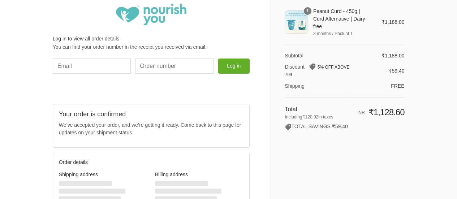
scroll to position [16, 0]
click at [240, 63] on button "Log in" at bounding box center [234, 66] width 32 height 15
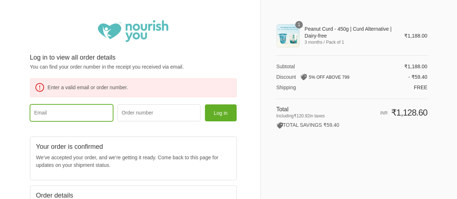
click at [84, 112] on input "Email" at bounding box center [71, 112] width 83 height 17
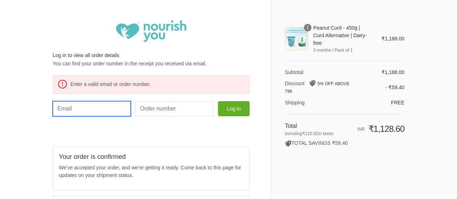
type input "arunganpath@gmail.com"
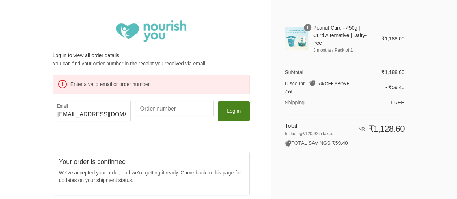
click at [227, 108] on button "Log in" at bounding box center [234, 111] width 32 height 20
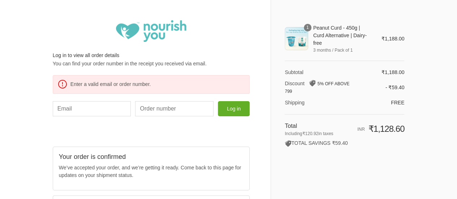
click at [300, 35] on div "1" at bounding box center [295, 38] width 23 height 23
click at [308, 29] on span "1" at bounding box center [308, 28] width 8 height 8
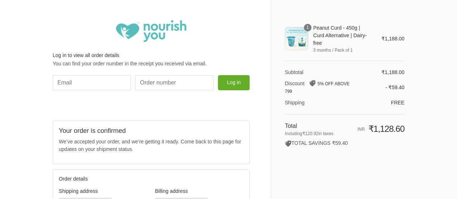
click at [305, 42] on div "1" at bounding box center [295, 38] width 23 height 23
click at [152, 31] on img at bounding box center [151, 31] width 70 height 22
